Goal: Task Accomplishment & Management: Manage account settings

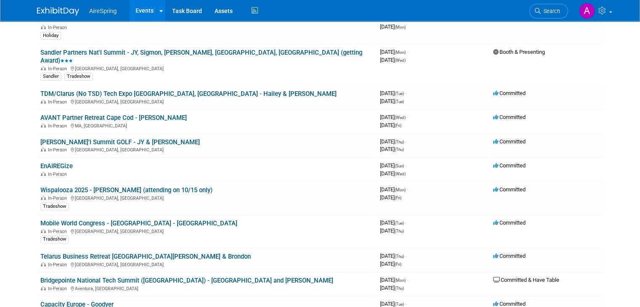
scroll to position [253, 0]
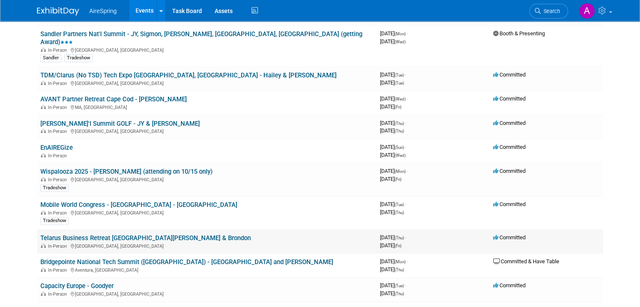
click at [145, 234] on link "Telarus Business Retreat [GEOGRAPHIC_DATA][PERSON_NAME] & Brondon" at bounding box center [145, 238] width 210 height 8
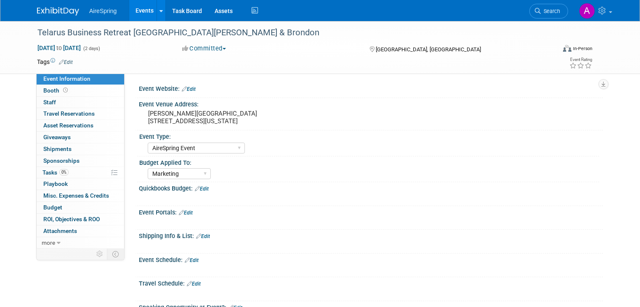
select select "AireSpring Event"
select select "Marketing"
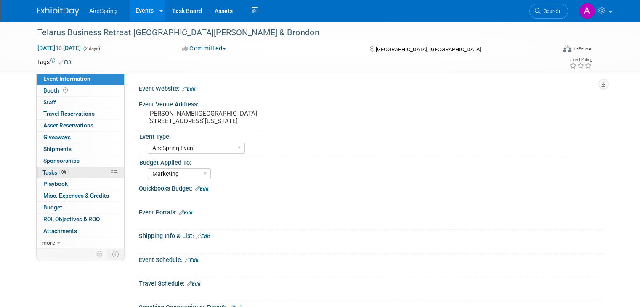
click at [72, 169] on link "0% Tasks 0%" at bounding box center [81, 172] width 88 height 11
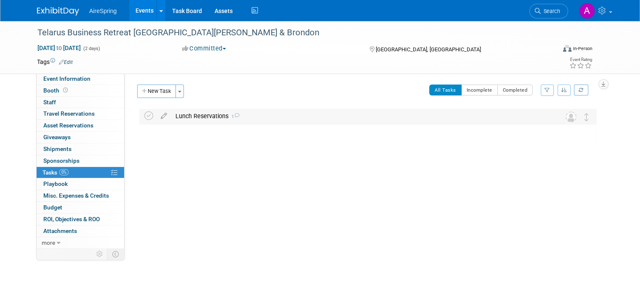
click at [188, 114] on div "Lunch Reservations 1" at bounding box center [360, 116] width 378 height 14
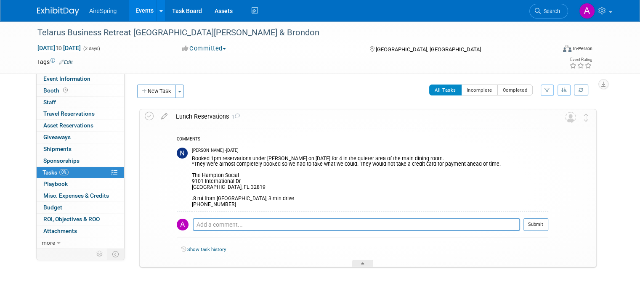
click at [188, 114] on div "Lunch Reservations 1" at bounding box center [360, 116] width 377 height 14
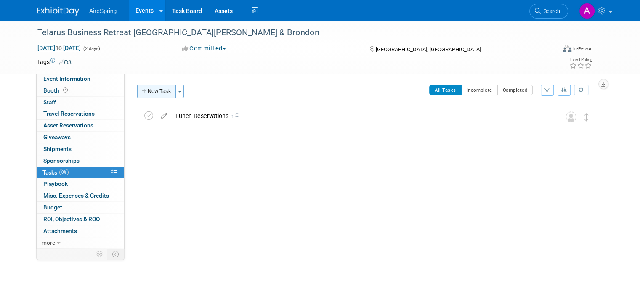
drag, startPoint x: 148, startPoint y: 88, endPoint x: 157, endPoint y: 91, distance: 9.1
click at [148, 88] on button "New Task" at bounding box center [156, 91] width 39 height 13
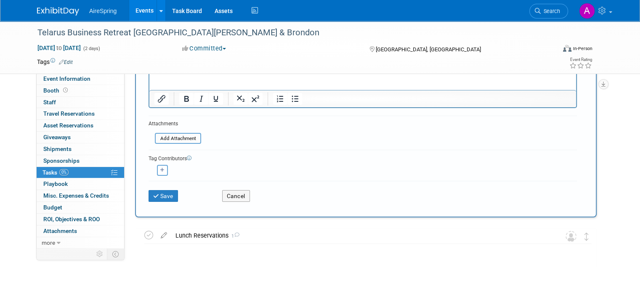
scroll to position [126, 0]
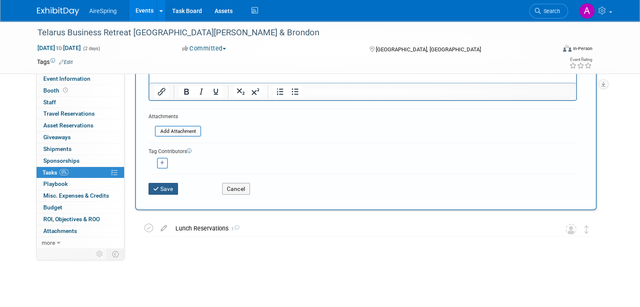
type input "Dinner Reservations"
click at [168, 192] on button "Save" at bounding box center [163, 189] width 29 height 12
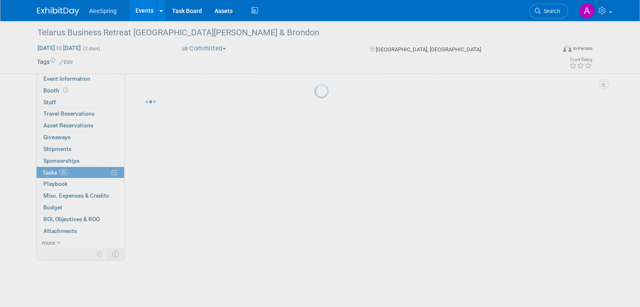
scroll to position [0, 0]
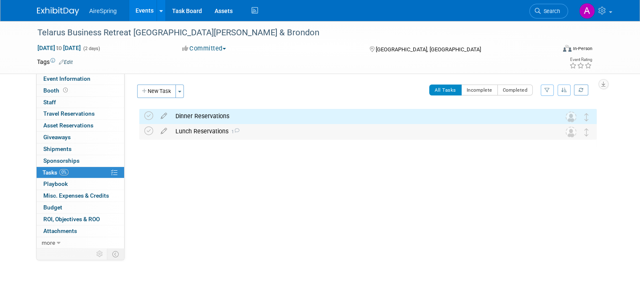
click at [257, 130] on div "Lunch Reservations 1" at bounding box center [360, 131] width 378 height 14
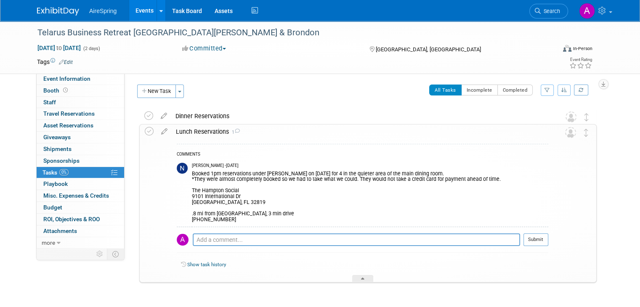
click at [243, 130] on div "Lunch Reservations 1" at bounding box center [360, 132] width 377 height 14
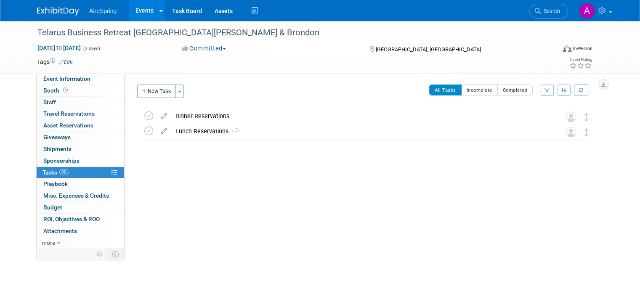
click at [242, 118] on div "Dinner Reservations" at bounding box center [360, 116] width 378 height 14
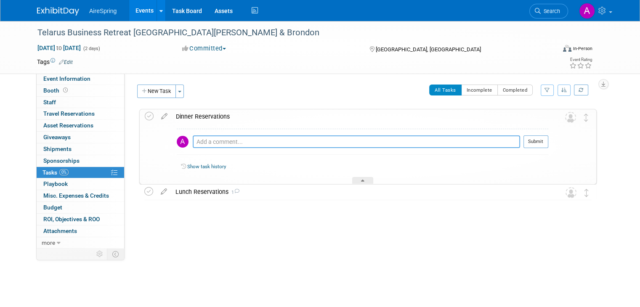
click at [237, 141] on textarea at bounding box center [356, 142] width 327 height 13
type textarea "R"
click at [200, 194] on div "Lunch Reservations 1" at bounding box center [360, 192] width 378 height 14
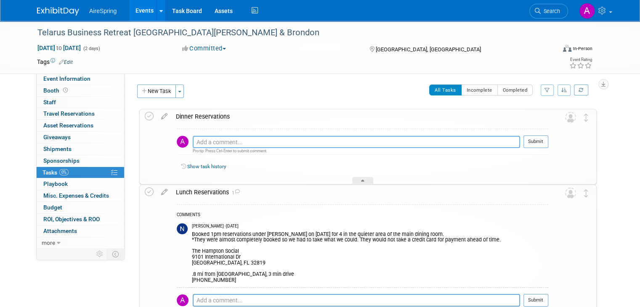
click at [227, 140] on textarea at bounding box center [356, 142] width 327 height 12
type textarea "Booked 7:30pm reservations under [PERSON_NAME]. Will confirm if they can take c…"
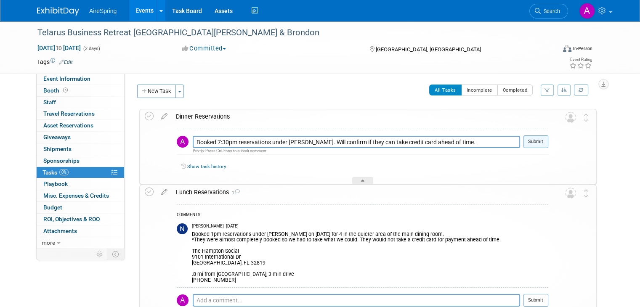
click at [542, 141] on button "Submit" at bounding box center [536, 142] width 25 height 13
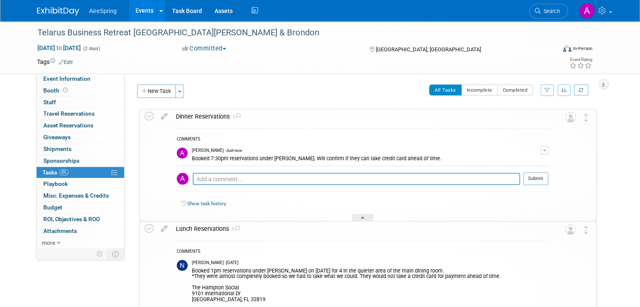
click at [541, 149] on div "[PERSON_NAME] - Just now" at bounding box center [366, 151] width 349 height 6
click at [548, 151] on button "button" at bounding box center [545, 150] width 8 height 8
click at [536, 160] on link "Edit Comment" at bounding box center [515, 163] width 67 height 12
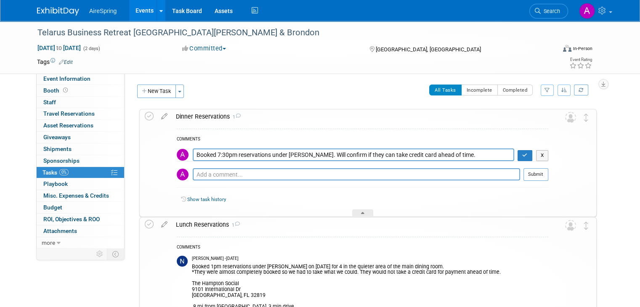
click at [263, 153] on textarea "Booked 7:30pm reservations under [PERSON_NAME]. Will confirm if they can take c…" at bounding box center [354, 155] width 322 height 12
type textarea "Booked 7:30pm reservations at [PERSON_NAME]'s V under [PERSON_NAME]. Will confi…"
click at [528, 157] on icon "button" at bounding box center [524, 155] width 5 height 5
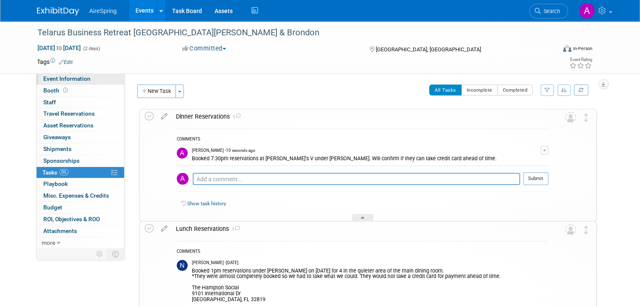
click at [71, 83] on link "Event Information" at bounding box center [81, 78] width 88 height 11
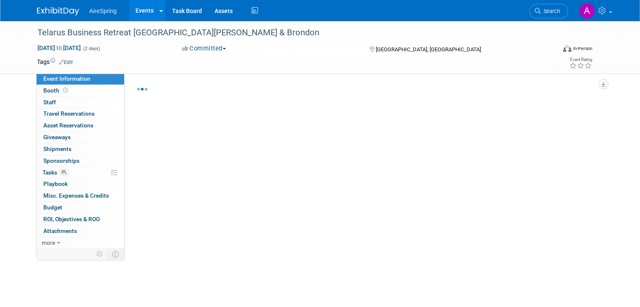
select select "AireSpring Event"
select select "Marketing"
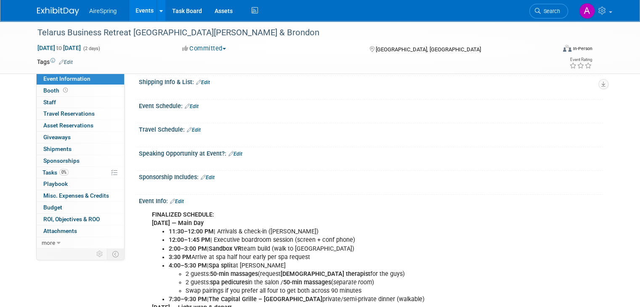
scroll to position [210, 0]
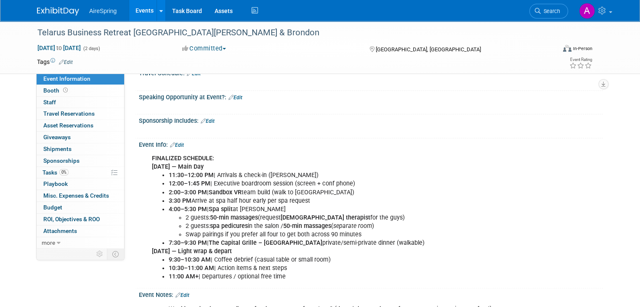
click at [173, 142] on link "Edit" at bounding box center [177, 145] width 14 height 6
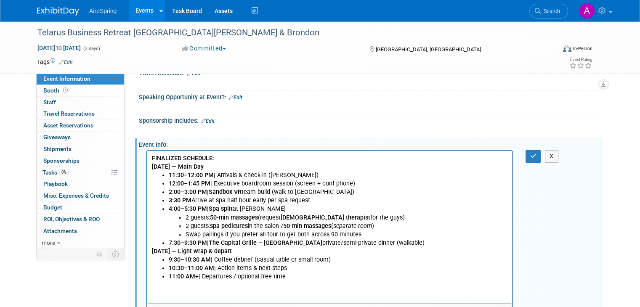
scroll to position [0, 0]
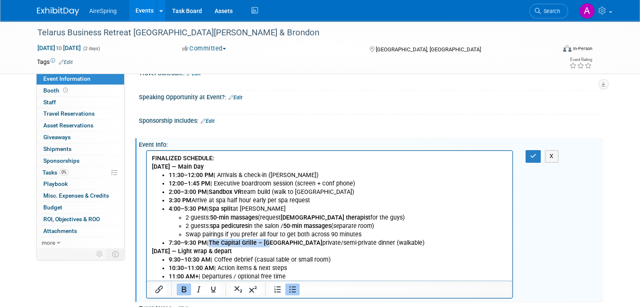
drag, startPoint x: 212, startPoint y: 242, endPoint x: 270, endPoint y: 245, distance: 58.6
click at [270, 245] on b "The Capital Grille – [GEOGRAPHIC_DATA]" at bounding box center [266, 243] width 114 height 7
click at [536, 153] on icon "button" at bounding box center [533, 156] width 6 height 6
